Goal: Transaction & Acquisition: Purchase product/service

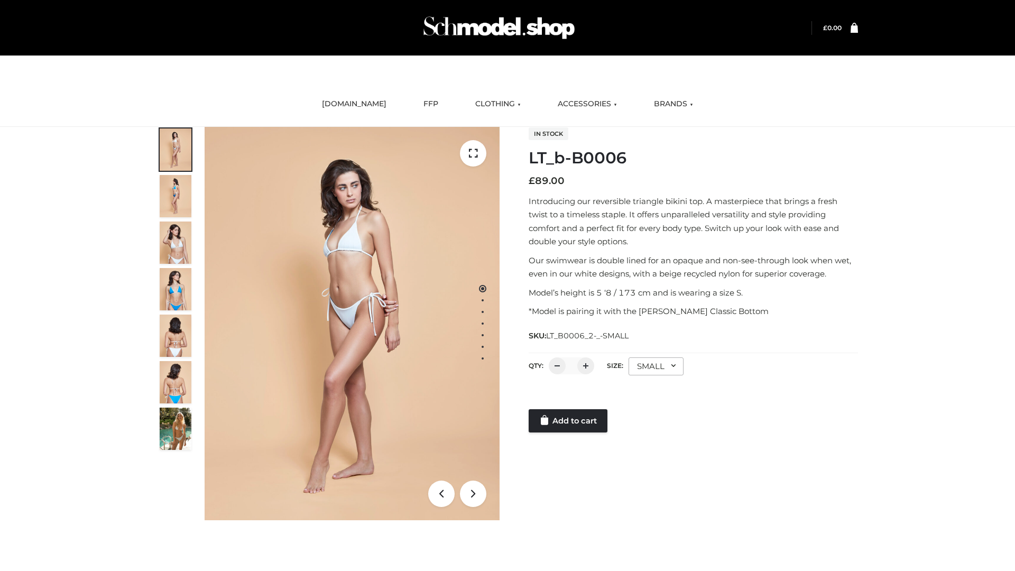
click at [569, 421] on link "Add to cart" at bounding box center [568, 420] width 79 height 23
